Goal: Transaction & Acquisition: Subscribe to service/newsletter

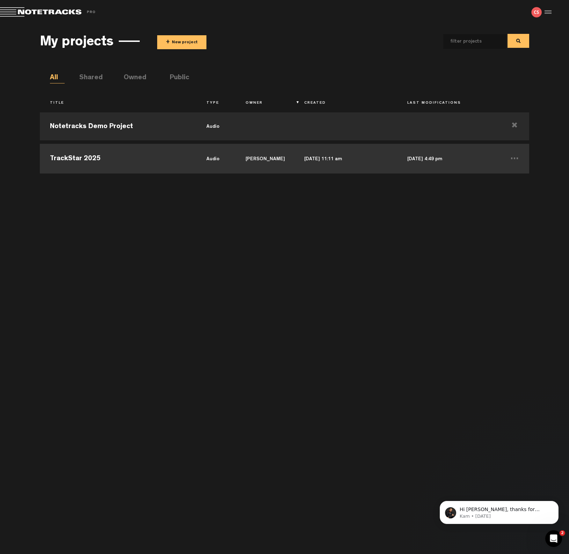
click at [114, 164] on td "TrackStar 2025" at bounding box center [118, 157] width 156 height 31
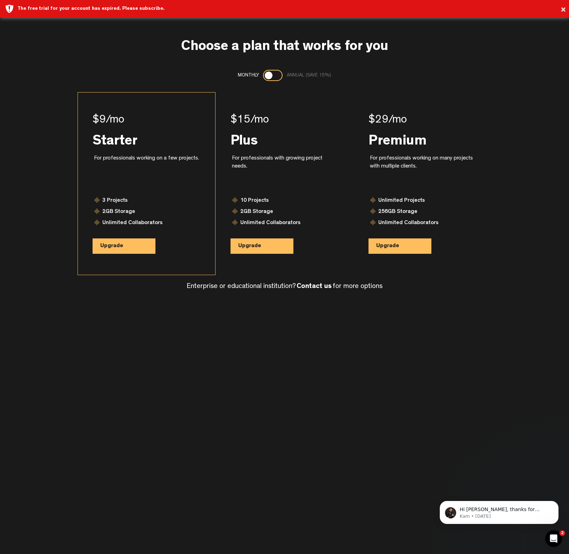
click at [136, 251] on button "Upgrade" at bounding box center [124, 245] width 63 height 15
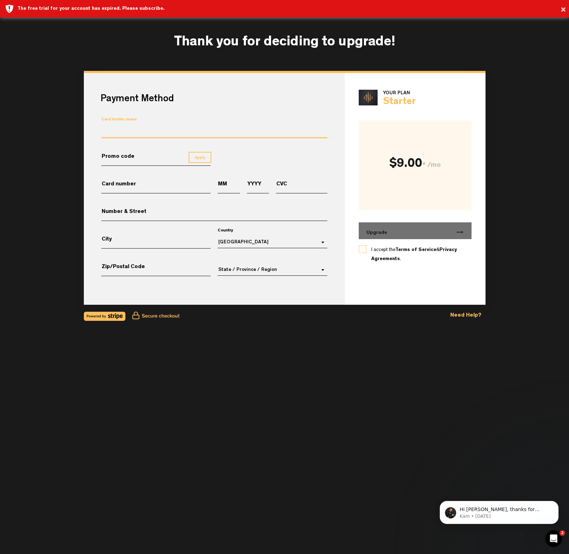
click at [133, 130] on input "Card holder name" at bounding box center [214, 131] width 226 height 13
type input "[PERSON_NAME]"
click at [145, 188] on input "Card number" at bounding box center [156, 187] width 110 height 12
type input "[CREDIT_CARD_NUMBER]"
type input "08"
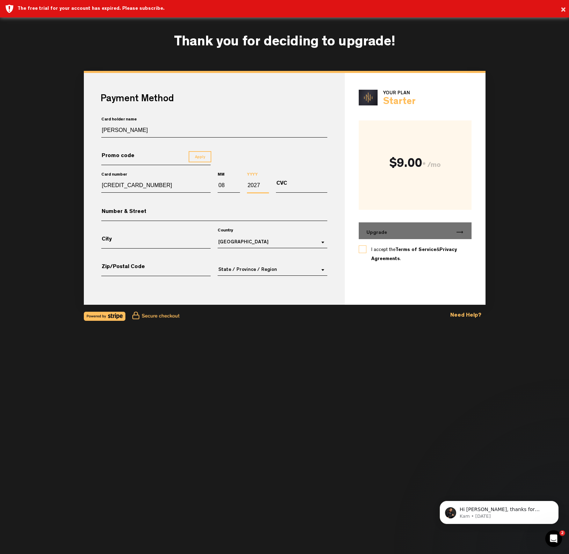
type input "2027"
type input "569"
type input "1108 Davidson Rd."
type input "Nashville"
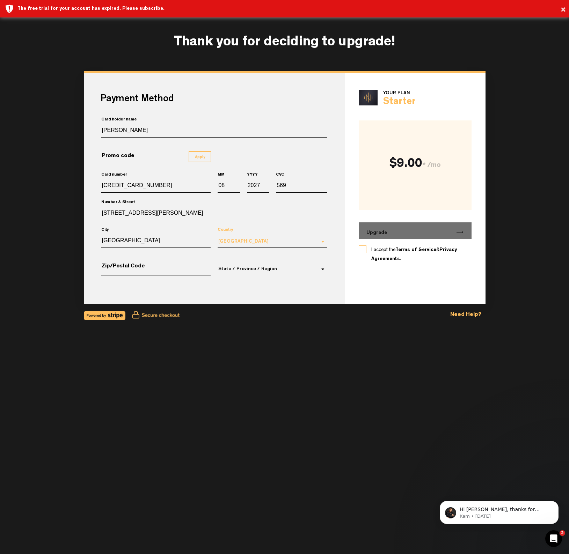
click at [245, 238] on md-select-value "Canada" at bounding box center [272, 242] width 110 height 12
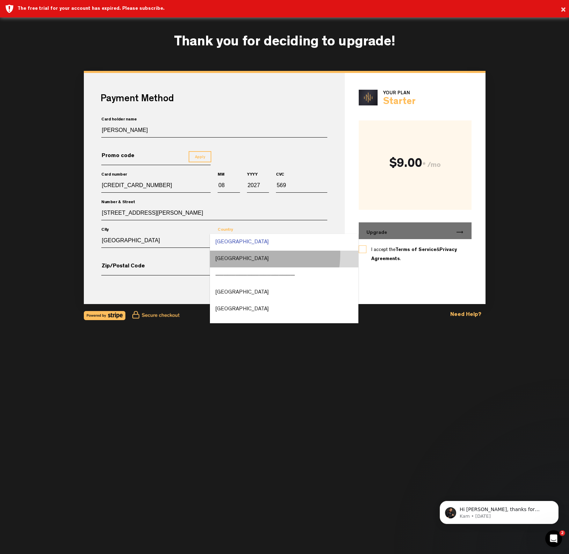
click at [241, 253] on md-option "United States" at bounding box center [284, 259] width 148 height 17
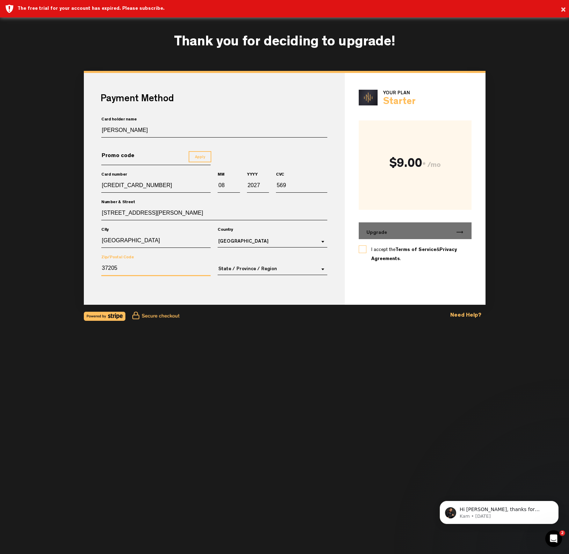
type input "37205"
drag, startPoint x: 249, startPoint y: 274, endPoint x: 254, endPoint y: 267, distance: 9.2
click at [254, 270] on md-select "State / Province / Region Alaska Alabama American Samoa Arizona Arkansas Califo…" at bounding box center [272, 269] width 110 height 12
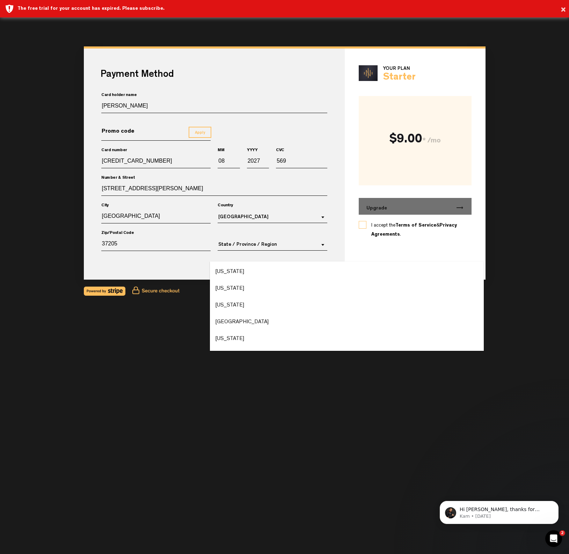
scroll to position [826, 0]
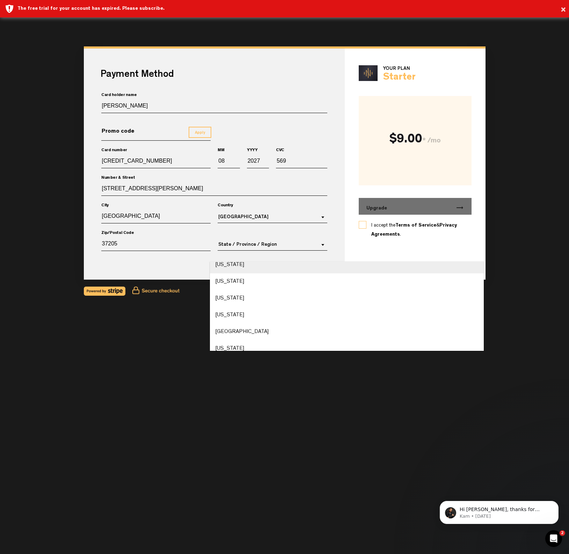
click at [238, 262] on div "Tennessee" at bounding box center [229, 265] width 29 height 8
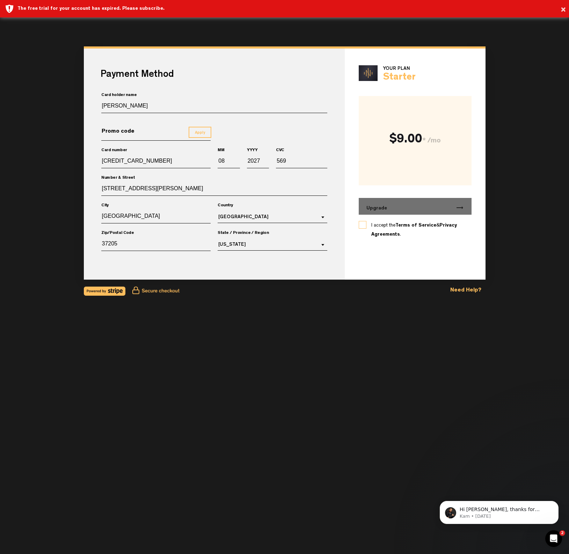
scroll to position [0, 0]
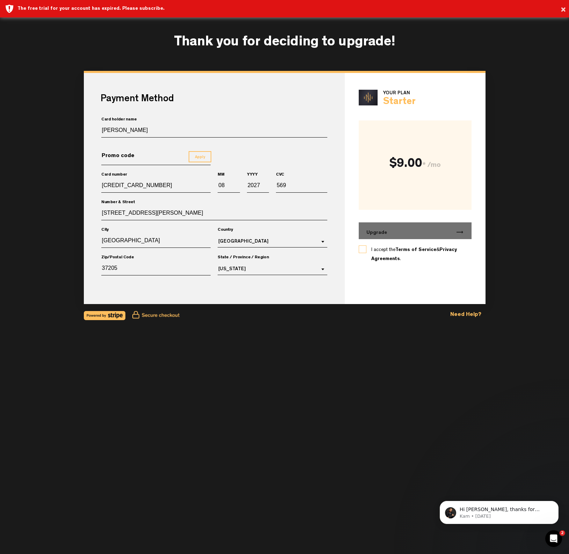
click at [371, 252] on label "I accept the Terms of Service & Privacy Agreements ." at bounding box center [415, 254] width 88 height 18
click at [0, 0] on input "I accept the Terms of Service & Privacy Agreements ." at bounding box center [0, 0] width 0 height 0
click at [427, 232] on button "Upgrade trending_flat" at bounding box center [414, 230] width 113 height 17
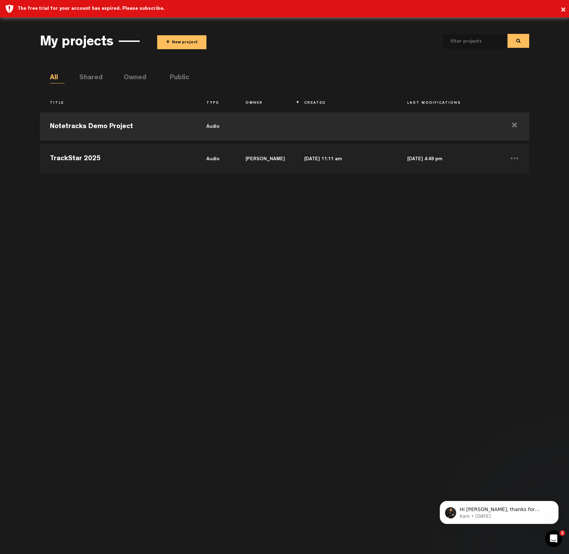
click at [102, 175] on div "Notetracks Demo Project audio TrackStar 2025 audio Christian Stropko Sep 4, 202…" at bounding box center [284, 328] width 489 height 438
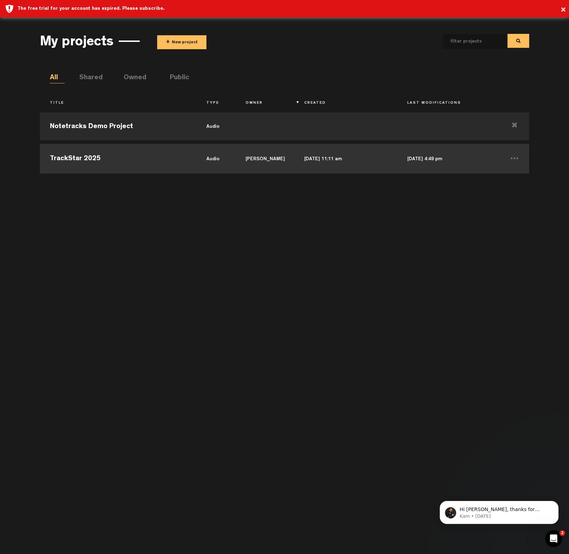
click at [103, 158] on td "TrackStar 2025" at bounding box center [118, 157] width 156 height 31
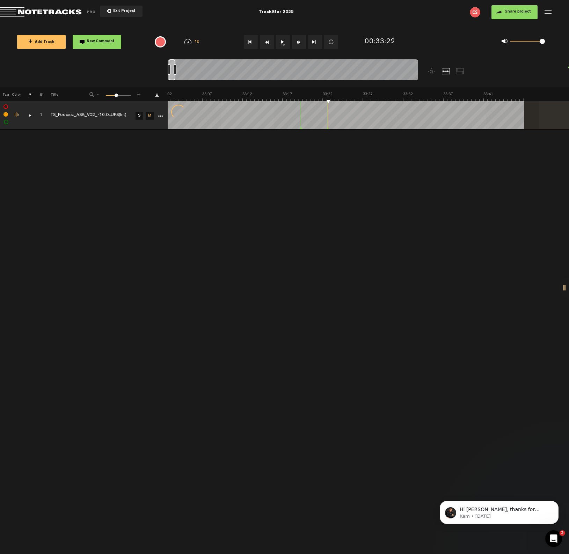
scroll to position [0, 16102]
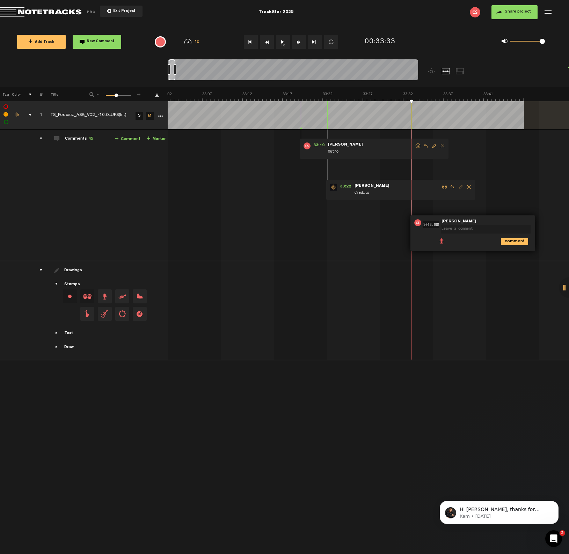
click at [356, 248] on td "1 TS_Podcast_ASB_V02_-16.0LUFS(Int) S M TS_Podcast_ASB_V02_-16.0LUFS(Int) by Ch…" at bounding box center [368, 196] width 401 height 132
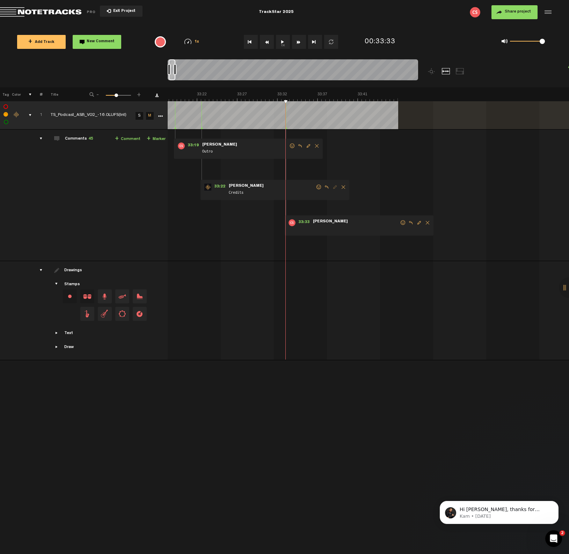
scroll to position [0, 16354]
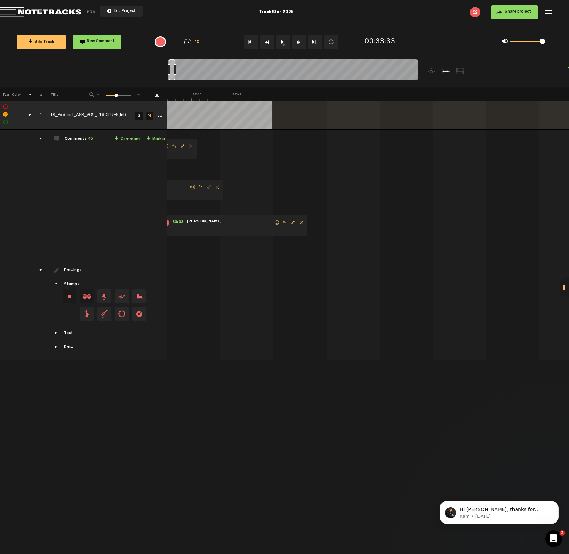
click at [563, 289] on div at bounding box center [569, 287] width 21 height 21
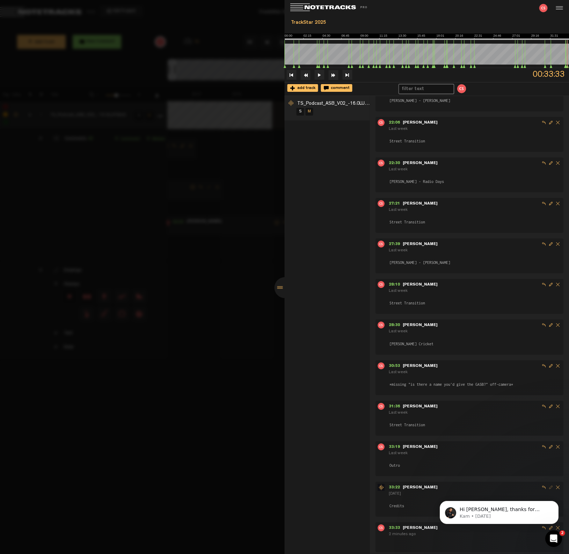
scroll to position [1385, 0]
